Goal: Information Seeking & Learning: Learn about a topic

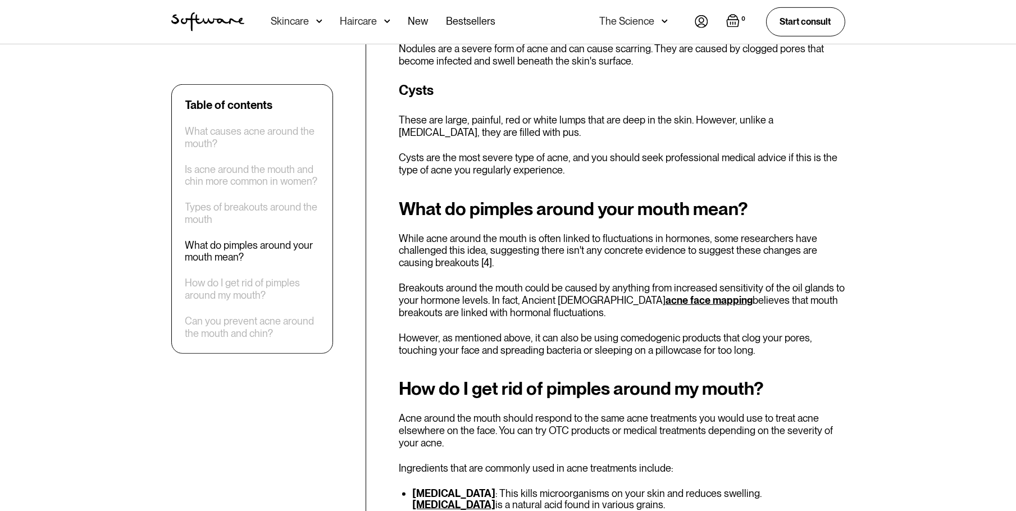
scroll to position [1740, 0]
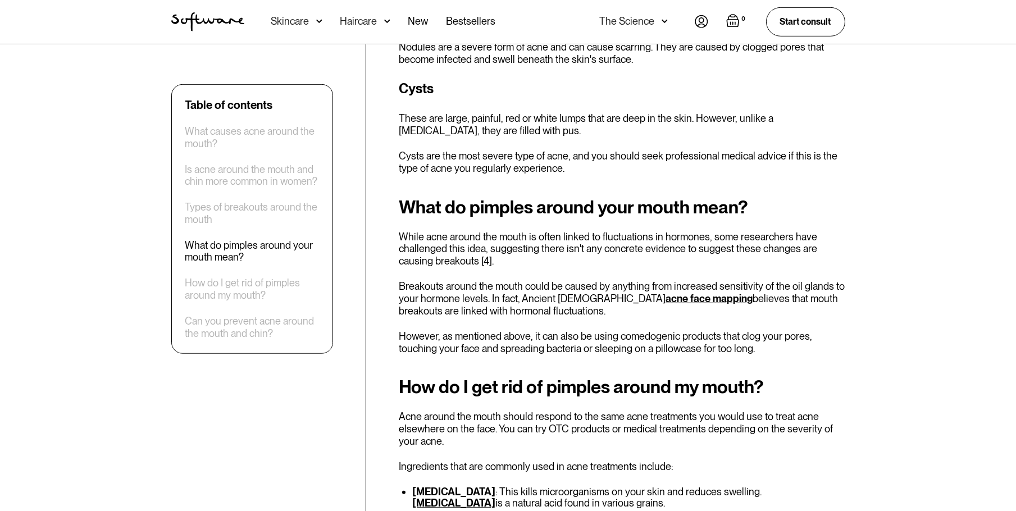
click at [666, 293] on link "acne face mapping" at bounding box center [709, 299] width 87 height 12
